Goal: Task Accomplishment & Management: Complete application form

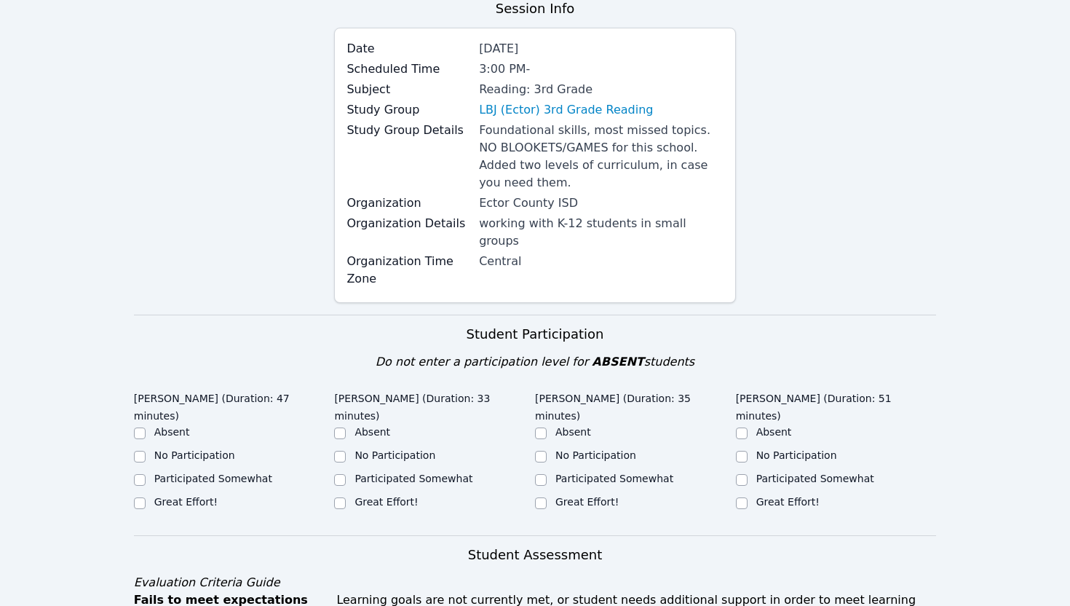
scroll to position [137, 0]
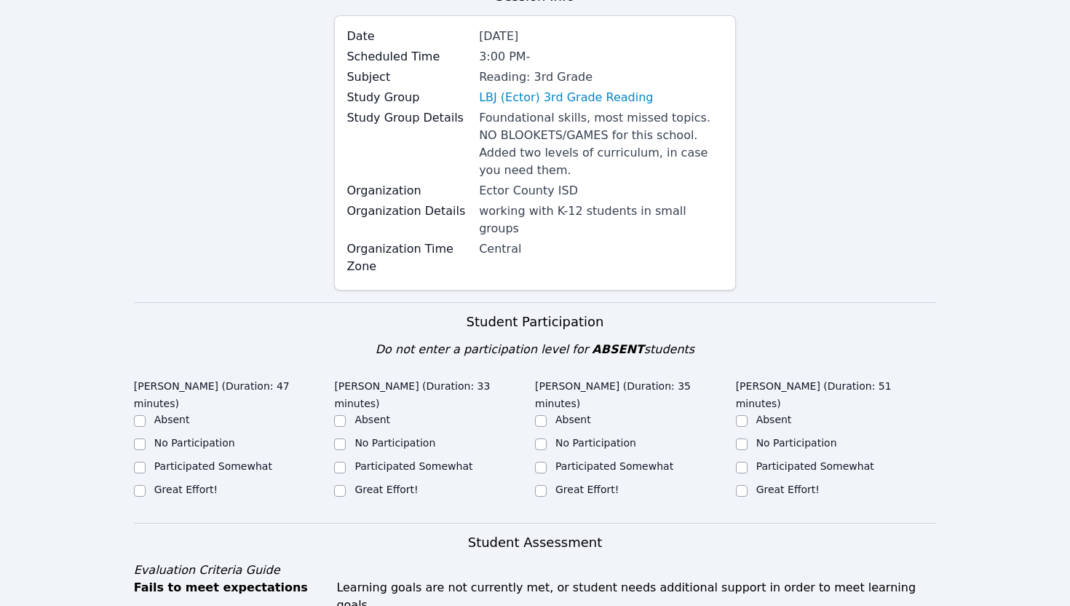
click at [215, 460] on label "Participated Somewhat" at bounding box center [213, 466] width 118 height 12
click at [146, 461] on input "Participated Somewhat" at bounding box center [140, 467] width 12 height 12
checkbox input "true"
click at [202, 483] on label "Great Effort!" at bounding box center [185, 489] width 63 height 12
click at [146, 485] on input "Great Effort!" at bounding box center [140, 491] width 12 height 12
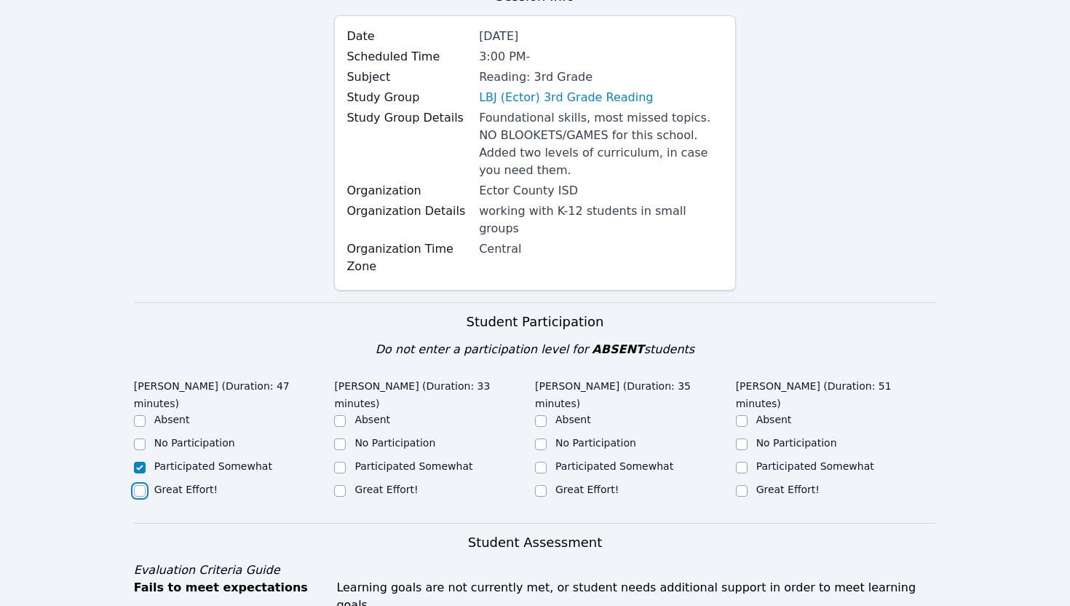
checkbox input "true"
checkbox input "false"
click at [341, 485] on input "Great Effort!" at bounding box center [340, 491] width 12 height 12
checkbox input "true"
click at [537, 485] on input "Great Effort!" at bounding box center [541, 491] width 12 height 12
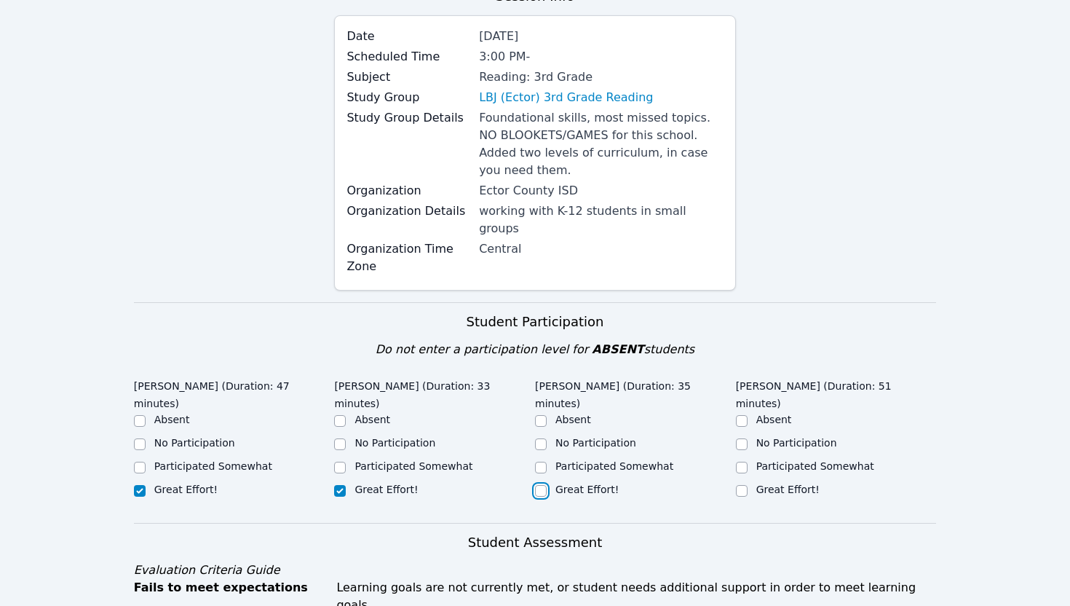
checkbox input "true"
click at [760, 483] on label "Great Effort!" at bounding box center [787, 489] width 63 height 12
click at [747, 485] on input "Great Effort!" at bounding box center [742, 491] width 12 height 12
checkbox input "true"
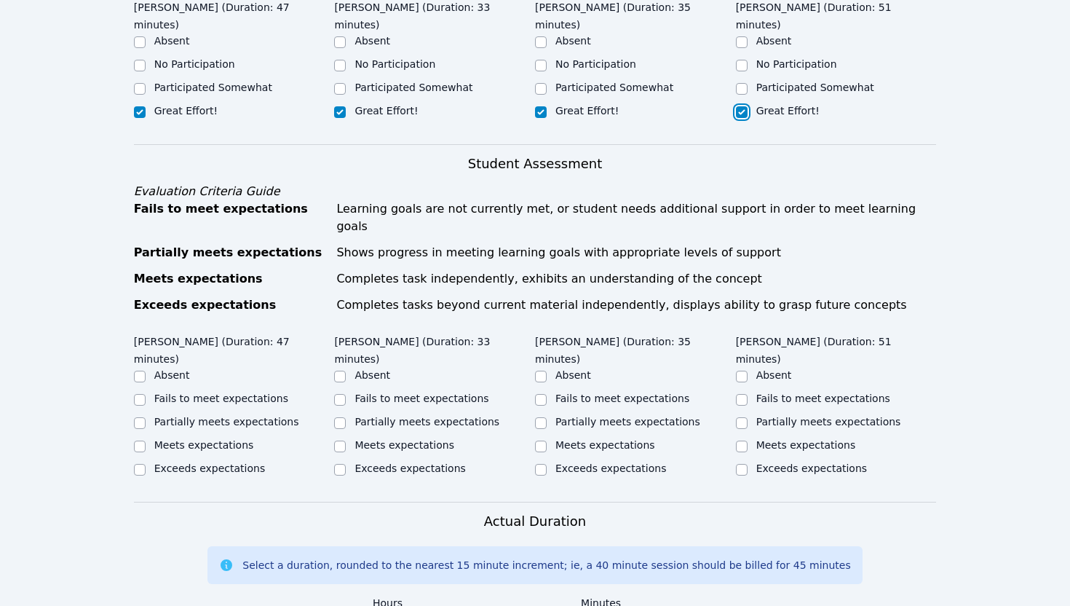
scroll to position [521, 0]
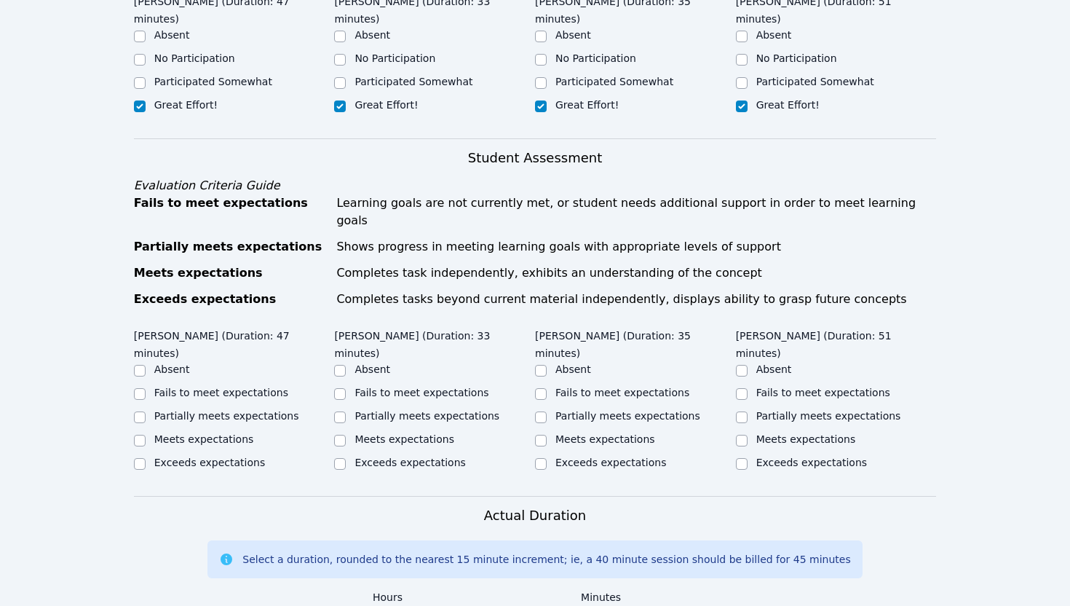
click at [244, 433] on label "Meets expectations" at bounding box center [204, 439] width 100 height 12
click at [146, 435] on input "Meets expectations" at bounding box center [140, 441] width 12 height 12
checkbox input "true"
click at [363, 433] on label "Meets expectations" at bounding box center [404, 439] width 100 height 12
click at [346, 435] on input "Meets expectations" at bounding box center [340, 441] width 12 height 12
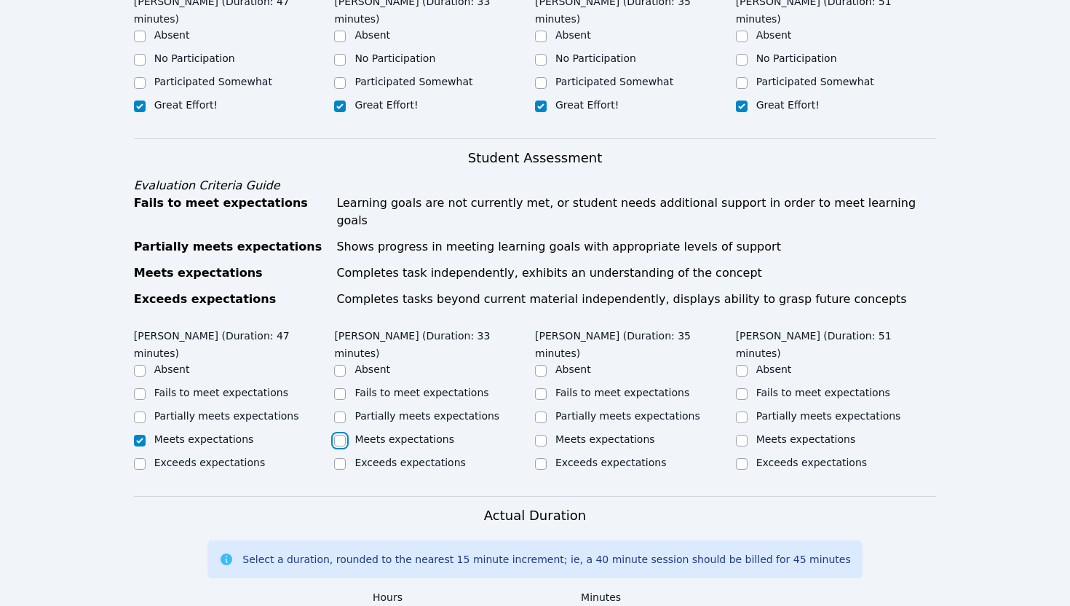
checkbox input "true"
click at [550, 432] on div "Meets expectations" at bounding box center [635, 440] width 201 height 17
click at [752, 432] on div "Meets expectations" at bounding box center [836, 440] width 201 height 17
click at [739, 435] on input "Meets expectations" at bounding box center [742, 441] width 12 height 12
checkbox input "true"
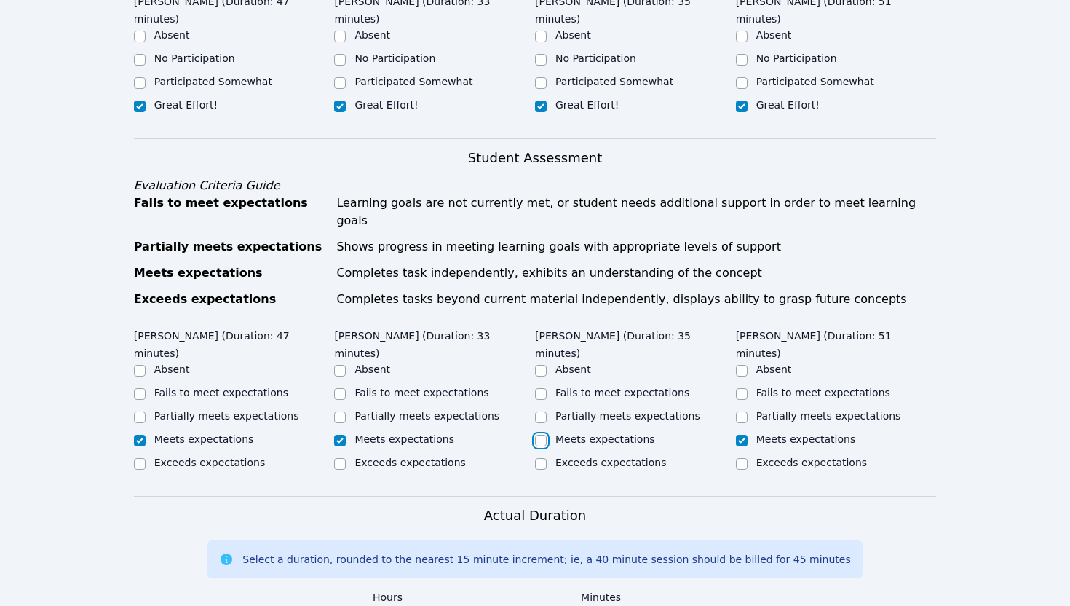
click at [536, 435] on input "Meets expectations" at bounding box center [541, 441] width 12 height 12
checkbox input "true"
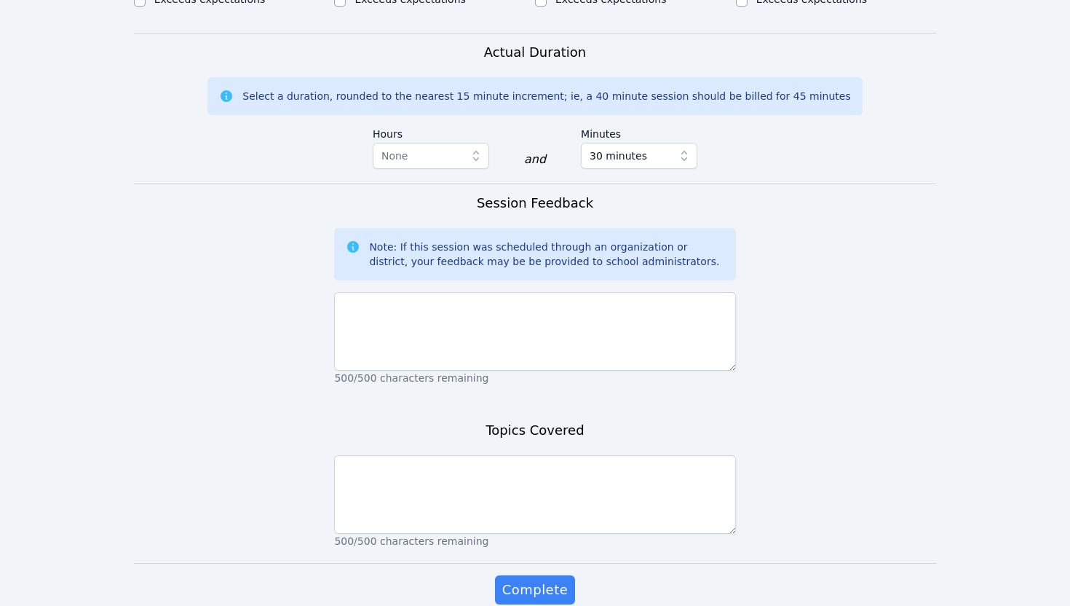
scroll to position [1000, 0]
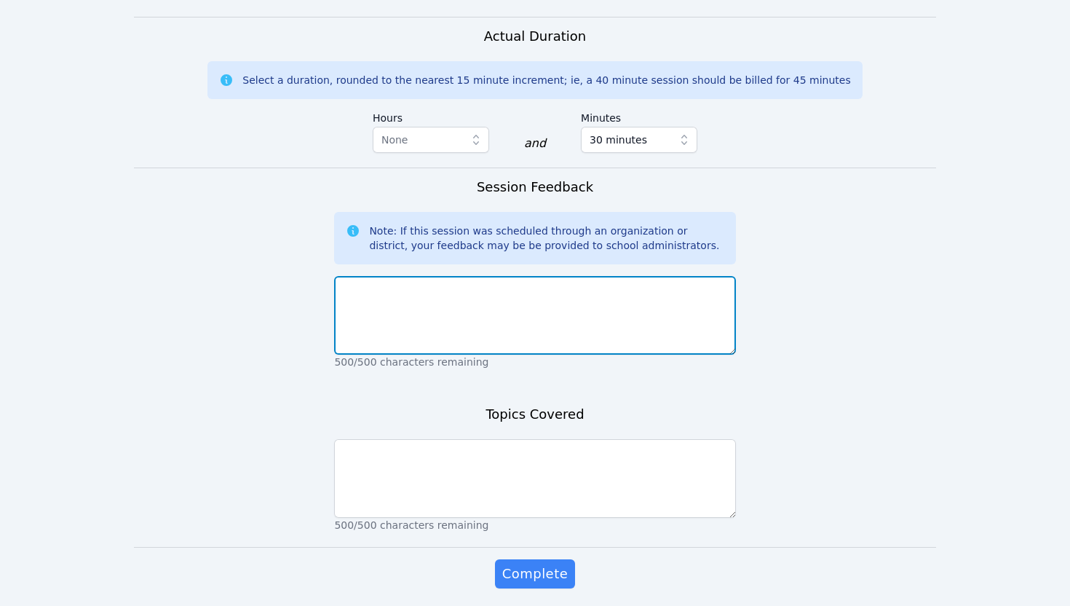
click at [528, 278] on textarea at bounding box center [534, 315] width 401 height 79
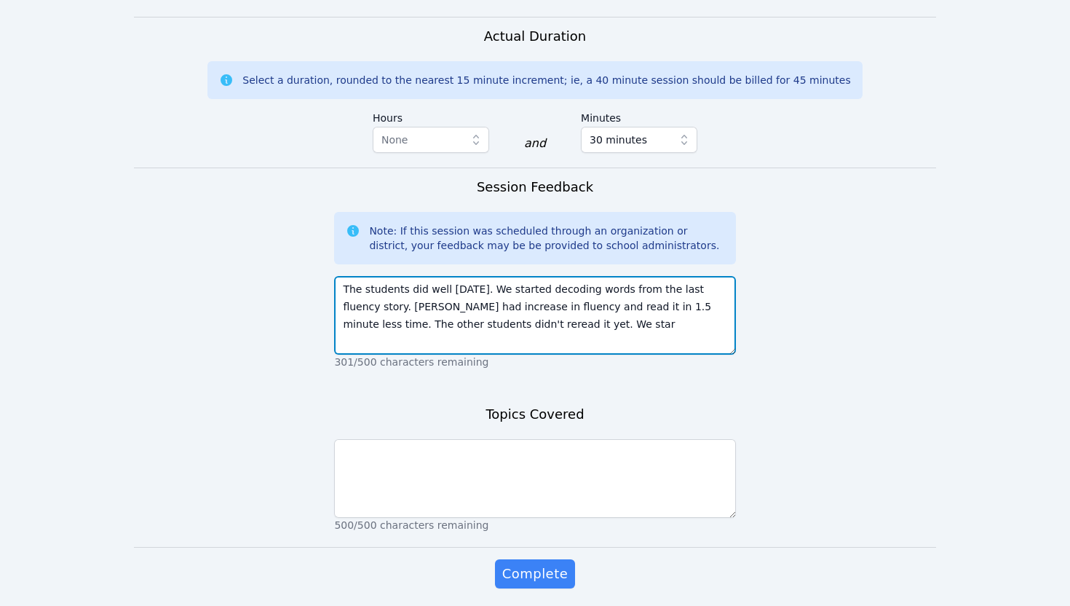
click at [371, 276] on textarea "The students did well today. We started decoding words from the last fluency st…" at bounding box center [534, 315] width 401 height 79
click at [404, 289] on textarea "The students did well today. We started decoding words from the last fluency st…" at bounding box center [534, 315] width 401 height 79
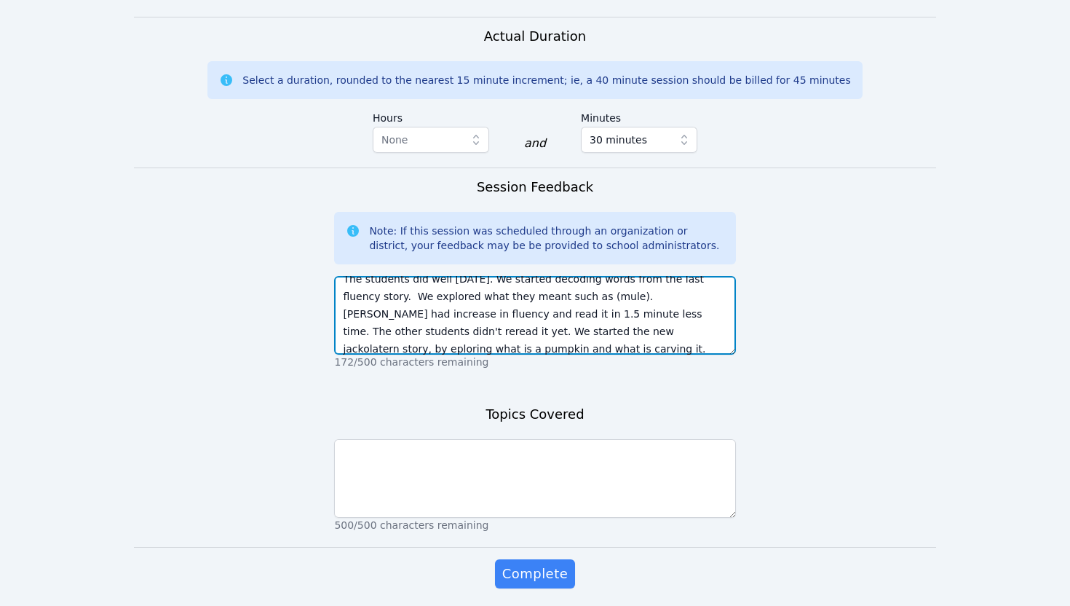
paste textarea "began decoding words from the previous fluency story and explored their meaning…"
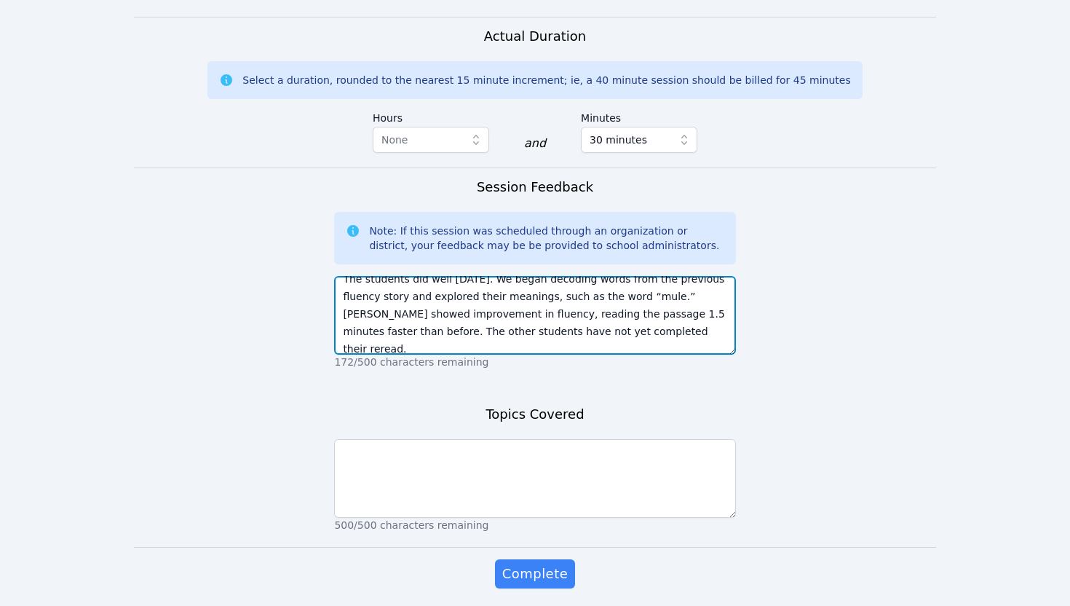
scroll to position [45, 0]
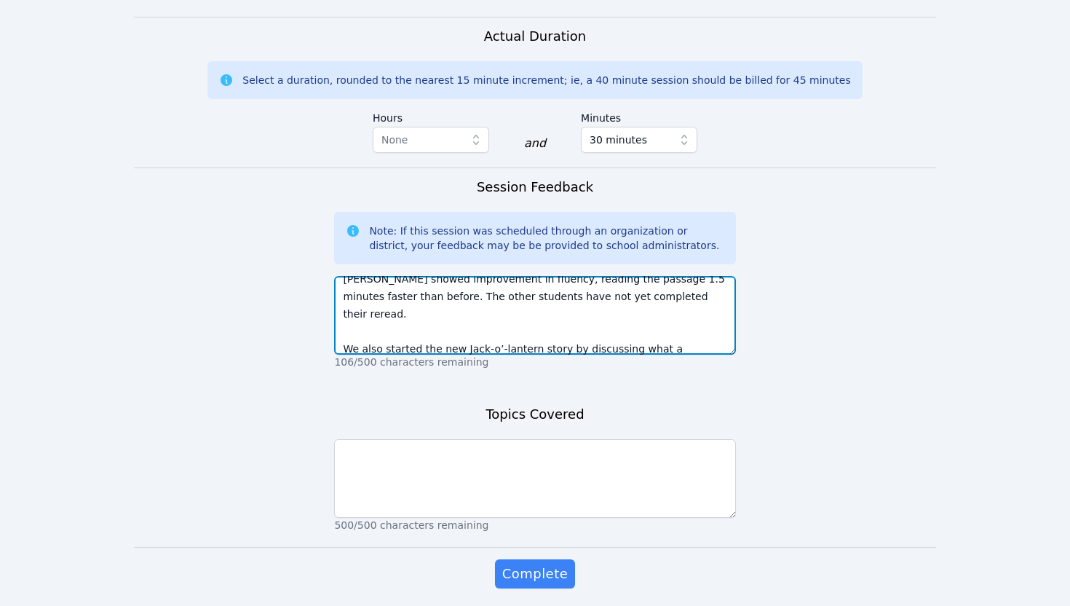
click at [343, 277] on textarea "The students did well today. We began decoding words from the previous fluency …" at bounding box center [534, 315] width 401 height 79
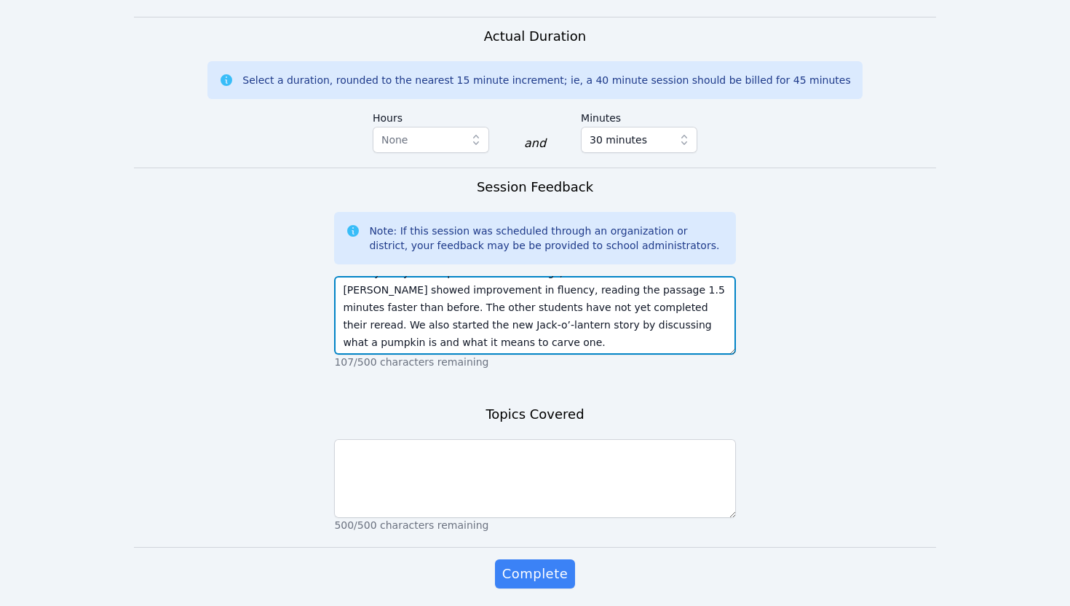
scroll to position [35, 0]
type textarea "The students did well today. We began decoding words from the previous fluency …"
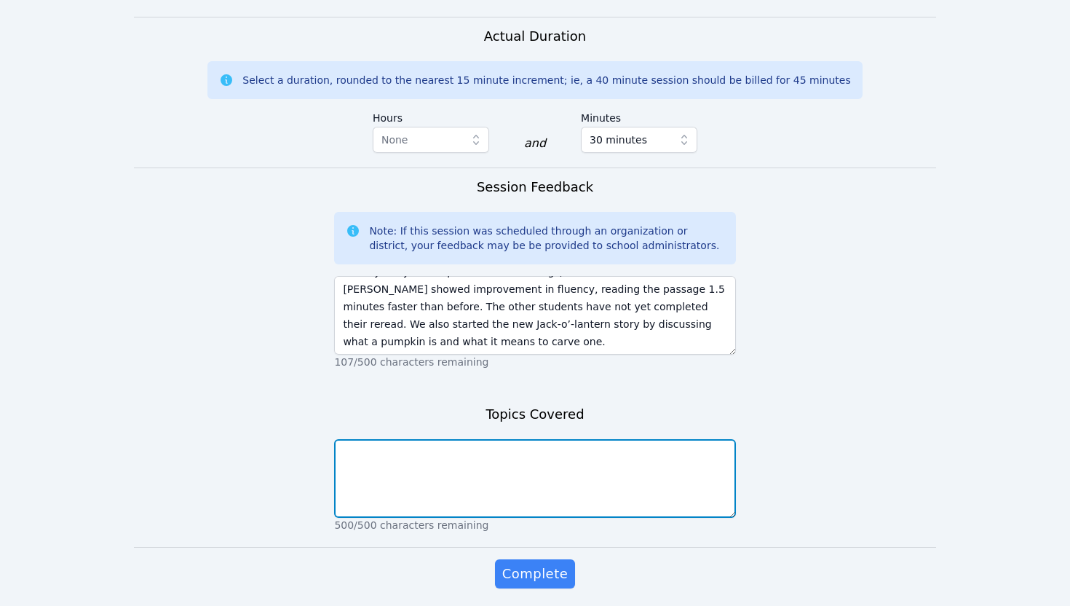
click at [425, 439] on textarea at bounding box center [534, 478] width 401 height 79
type textarea "Fluency, Vocabulary, Decoding"
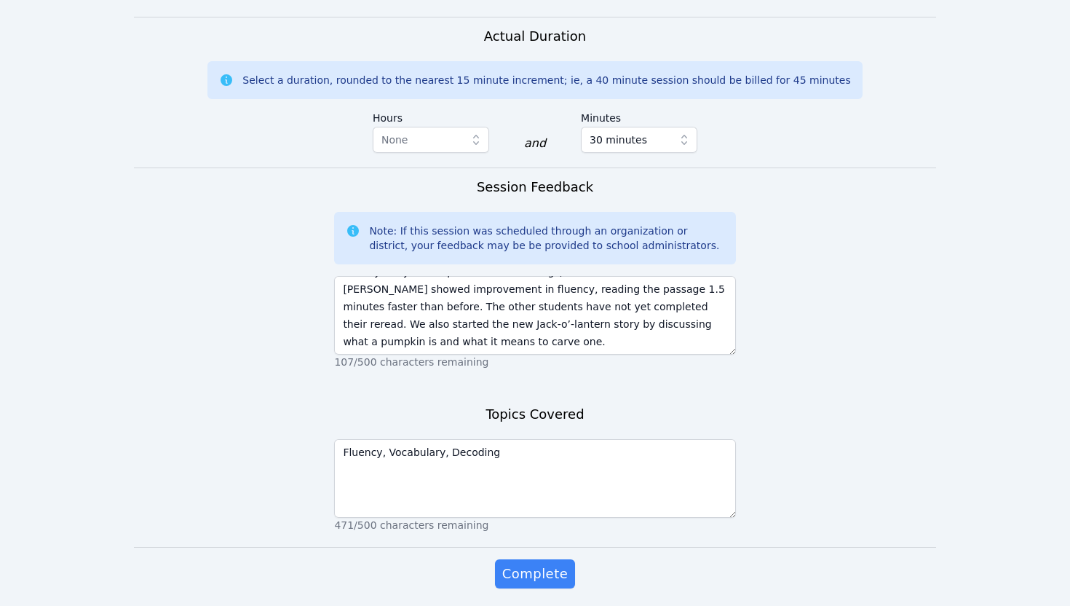
drag, startPoint x: 514, startPoint y: 523, endPoint x: 515, endPoint y: 536, distance: 12.4
click at [515, 559] on div "Complete" at bounding box center [534, 588] width 401 height 58
click at [517, 563] on span "Complete" at bounding box center [535, 573] width 66 height 20
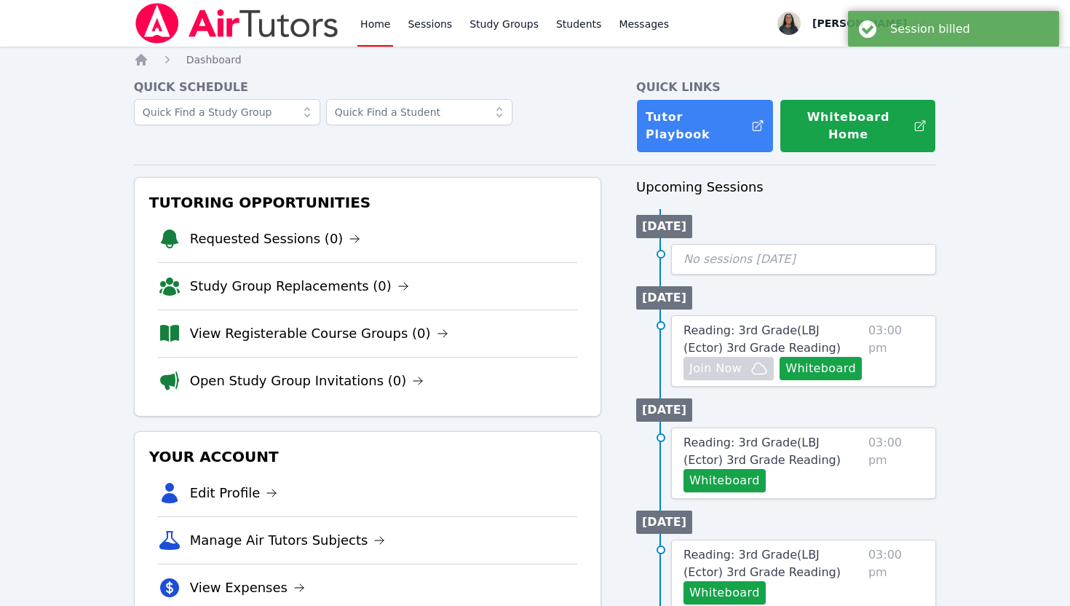
click at [370, 25] on link "Home" at bounding box center [375, 23] width 36 height 47
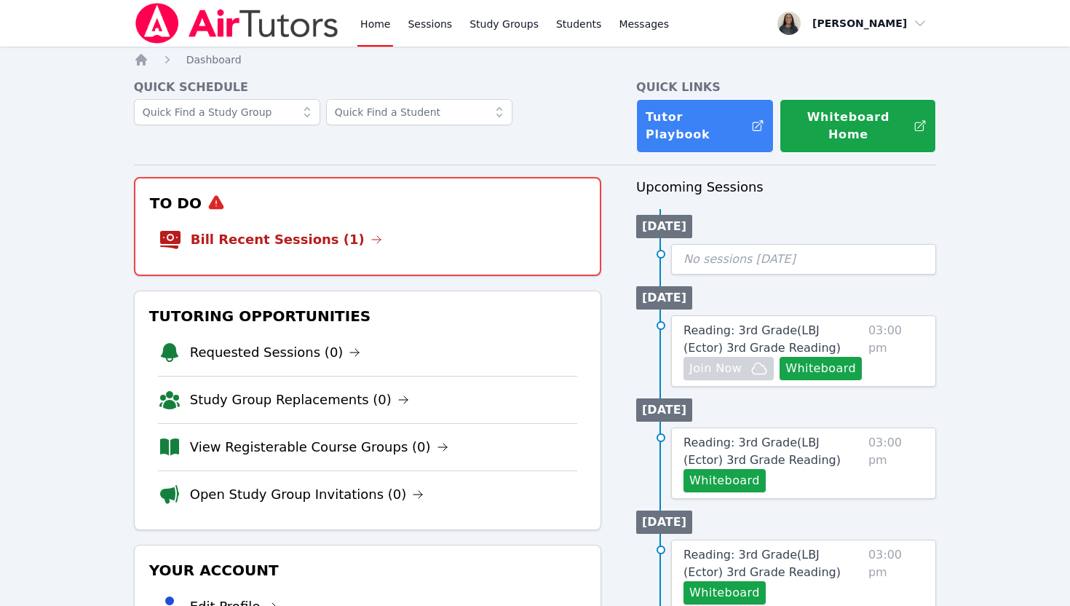
scroll to position [33, 0]
